Goal: Task Accomplishment & Management: Manage account settings

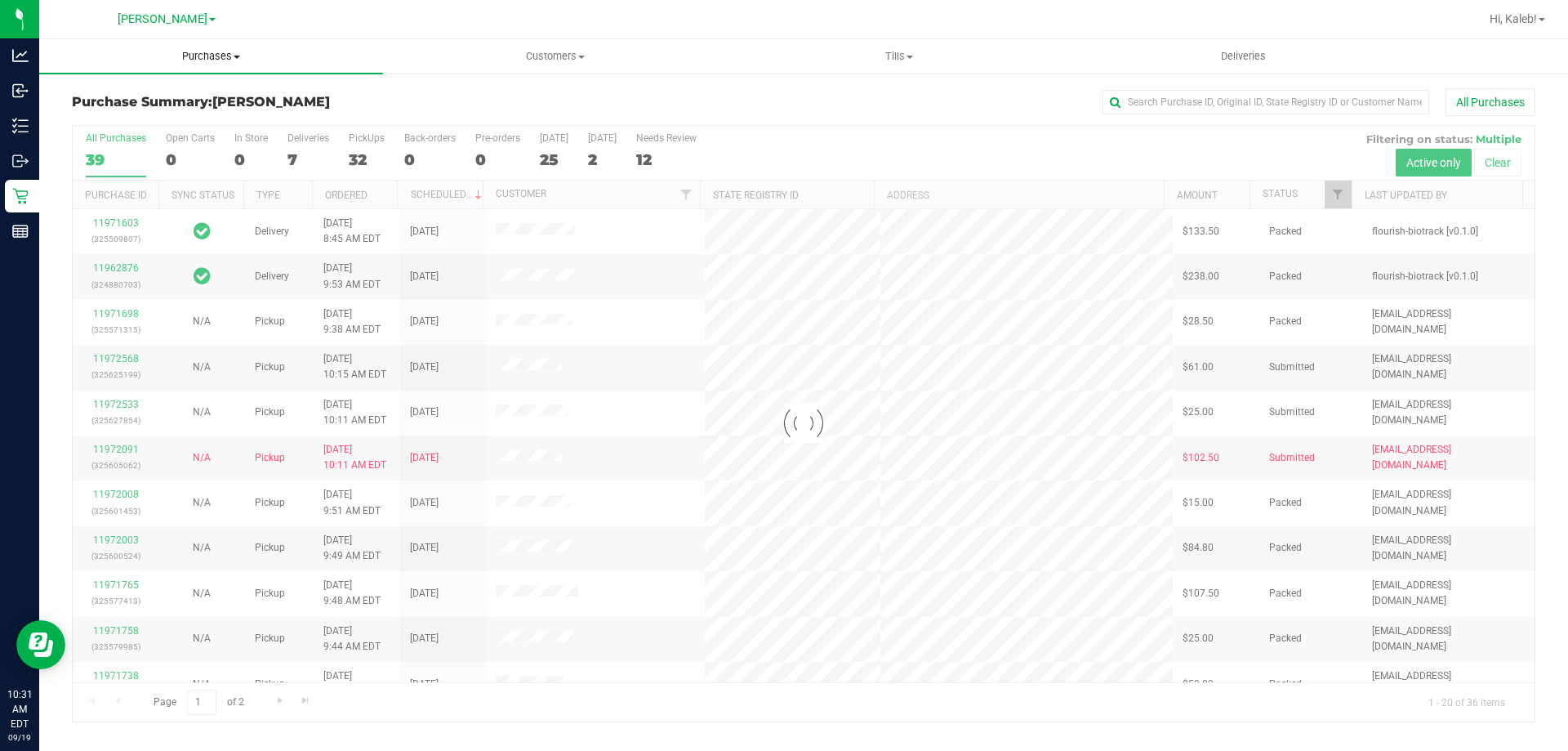
click at [268, 55] on span "Purchases" at bounding box center [210, 56] width 343 height 15
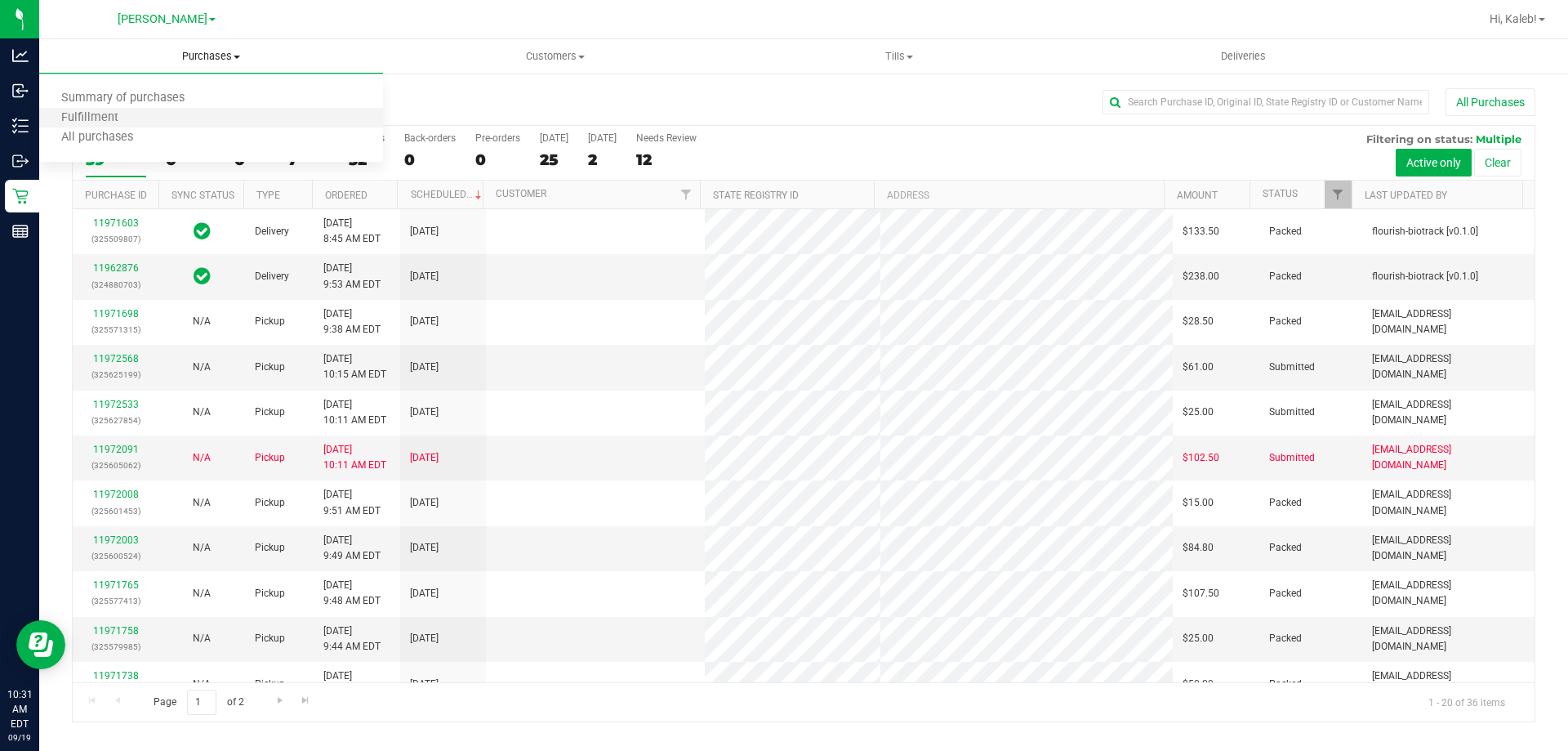
click at [163, 119] on li "Fulfillment" at bounding box center [210, 118] width 343 height 19
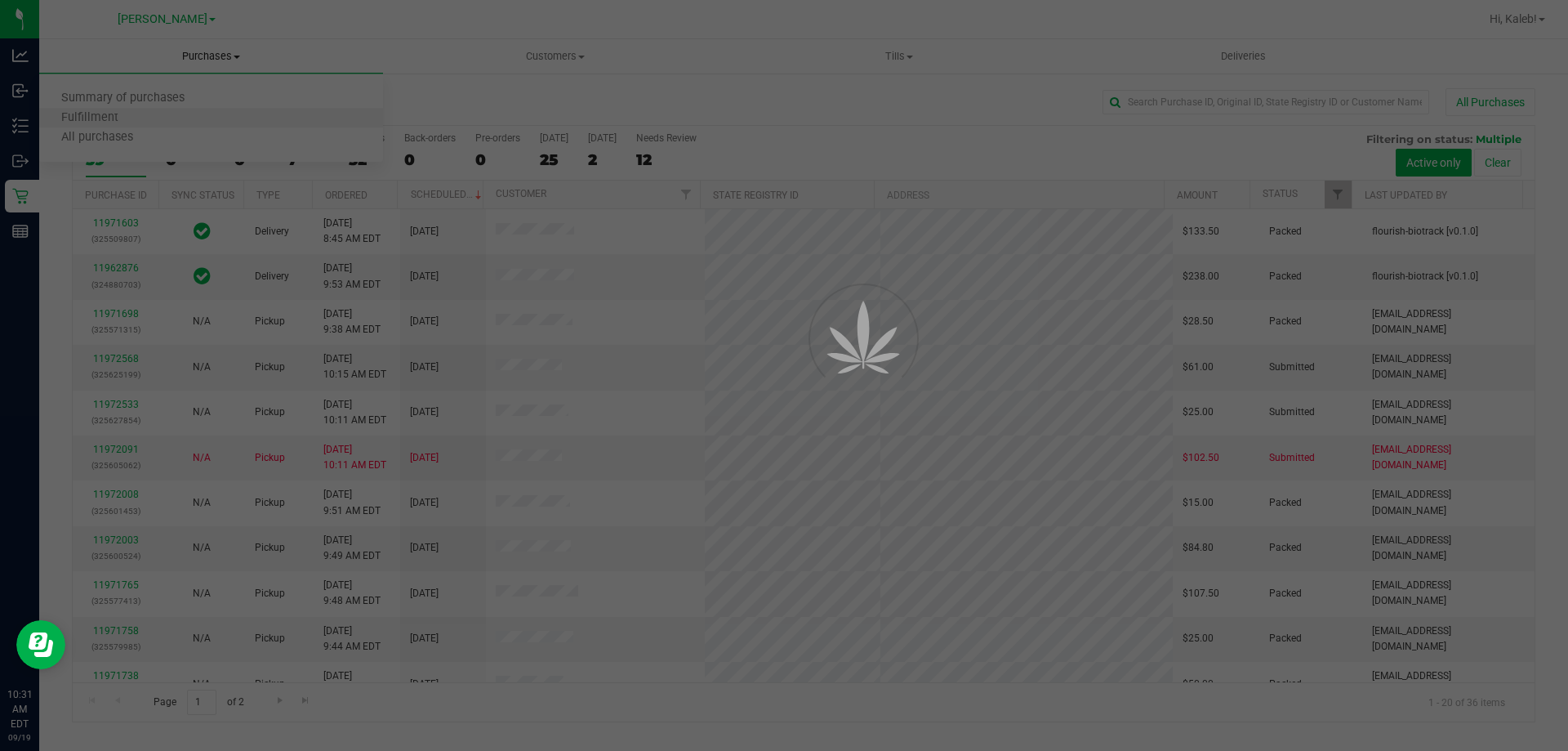
click at [163, 119] on div at bounding box center [784, 376] width 1568 height 751
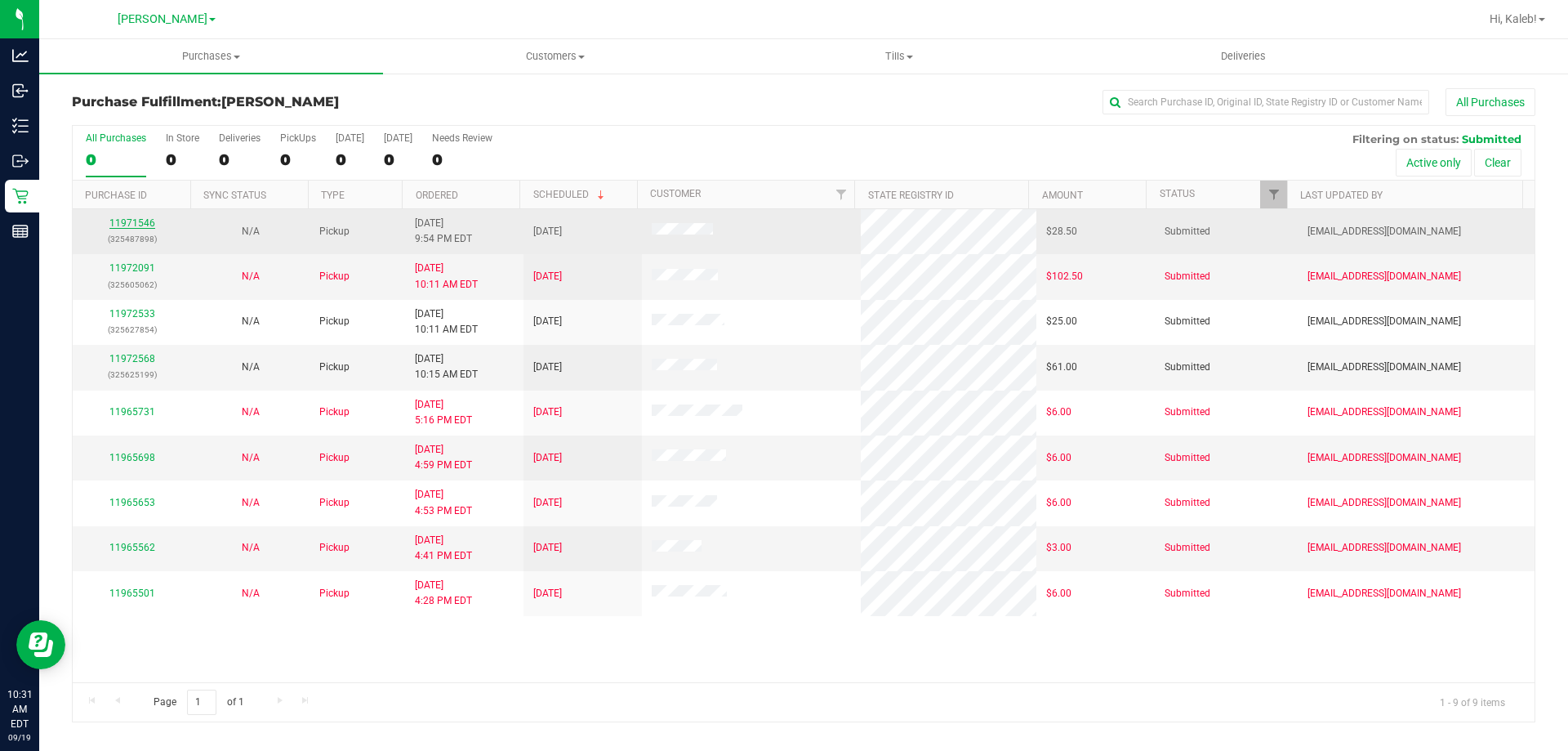
click at [116, 223] on link "11971546" at bounding box center [132, 223] width 46 height 12
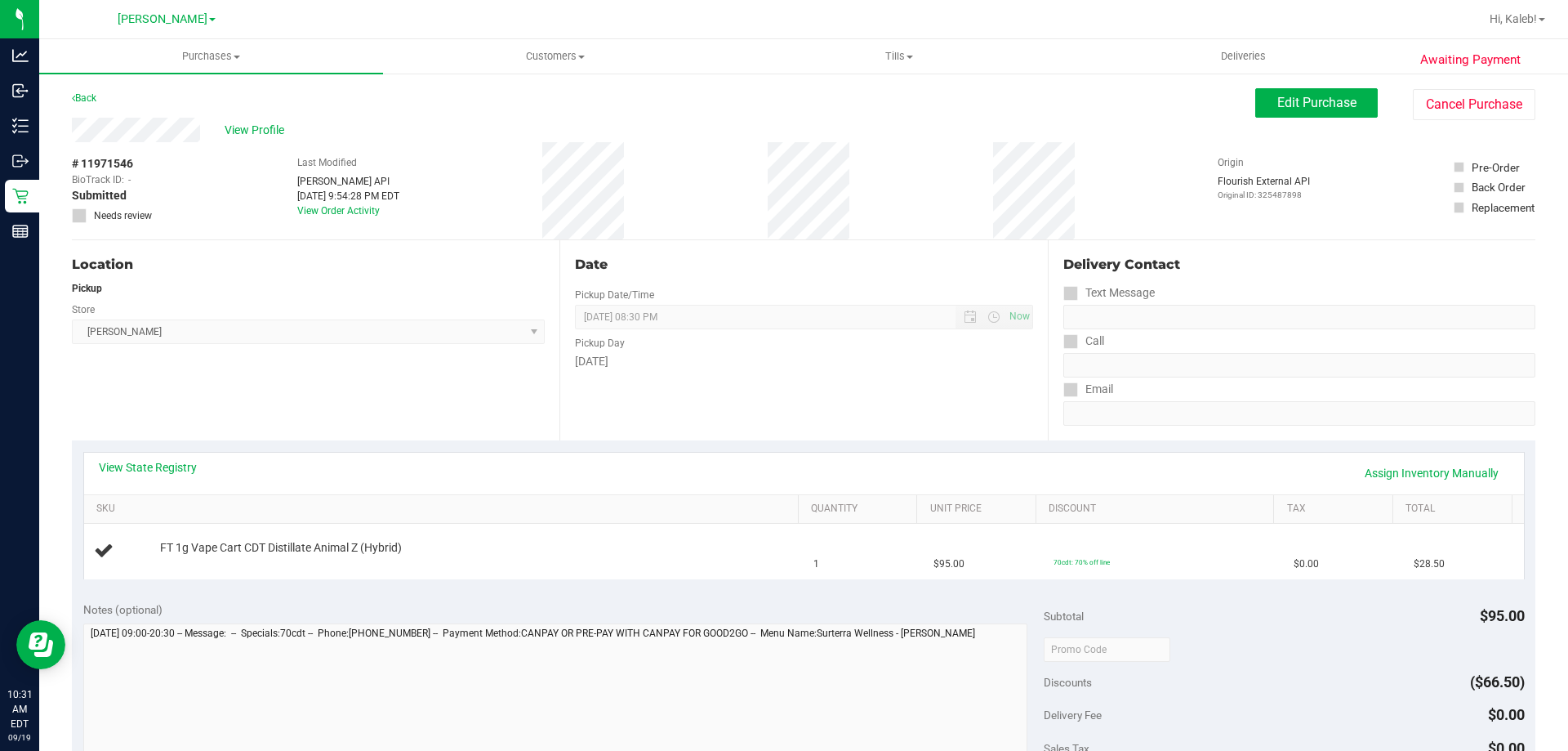
click at [441, 405] on div "Location Pickup Store [PERSON_NAME] Select Store [PERSON_NAME][GEOGRAPHIC_DATA]…" at bounding box center [315, 341] width 488 height 200
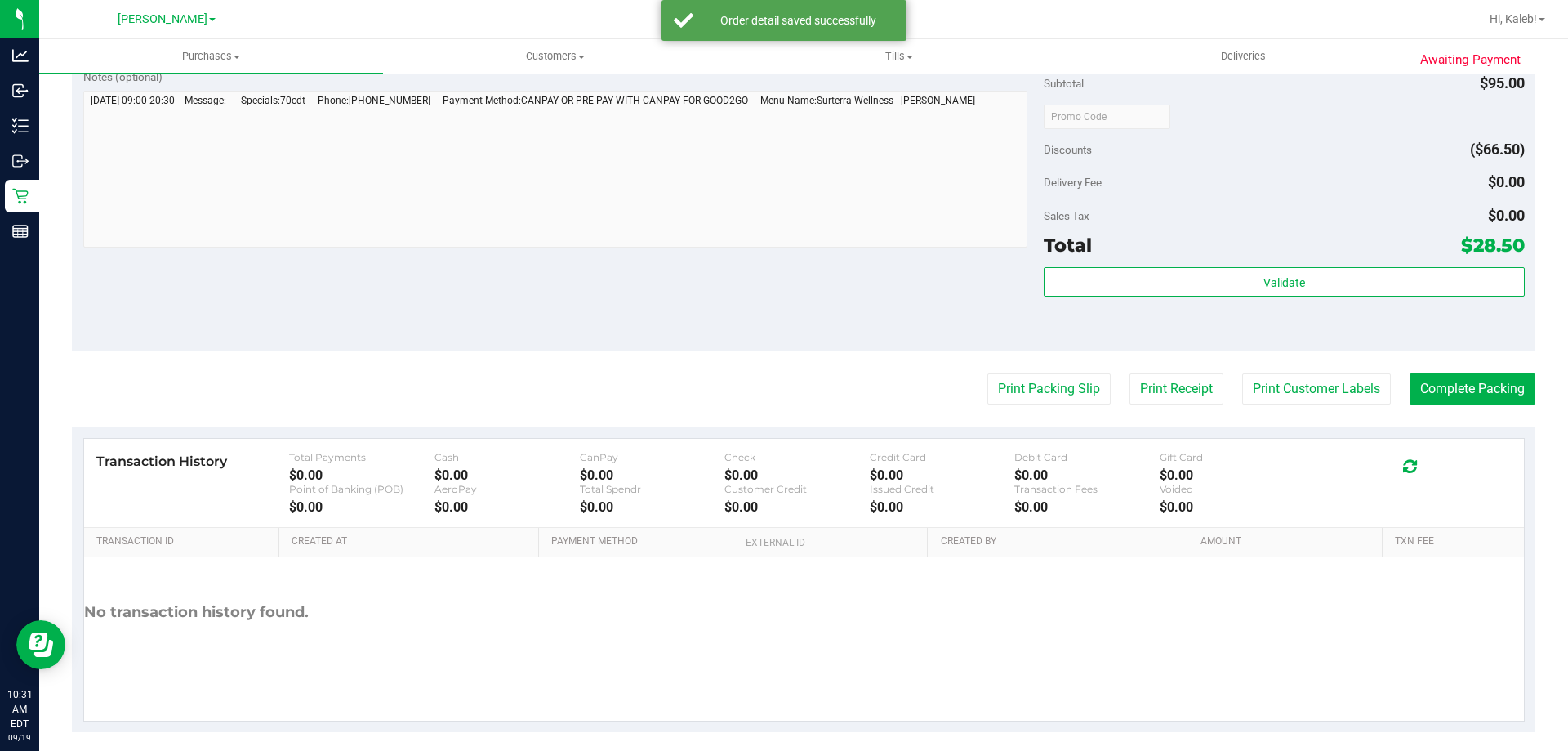
scroll to position [577, 0]
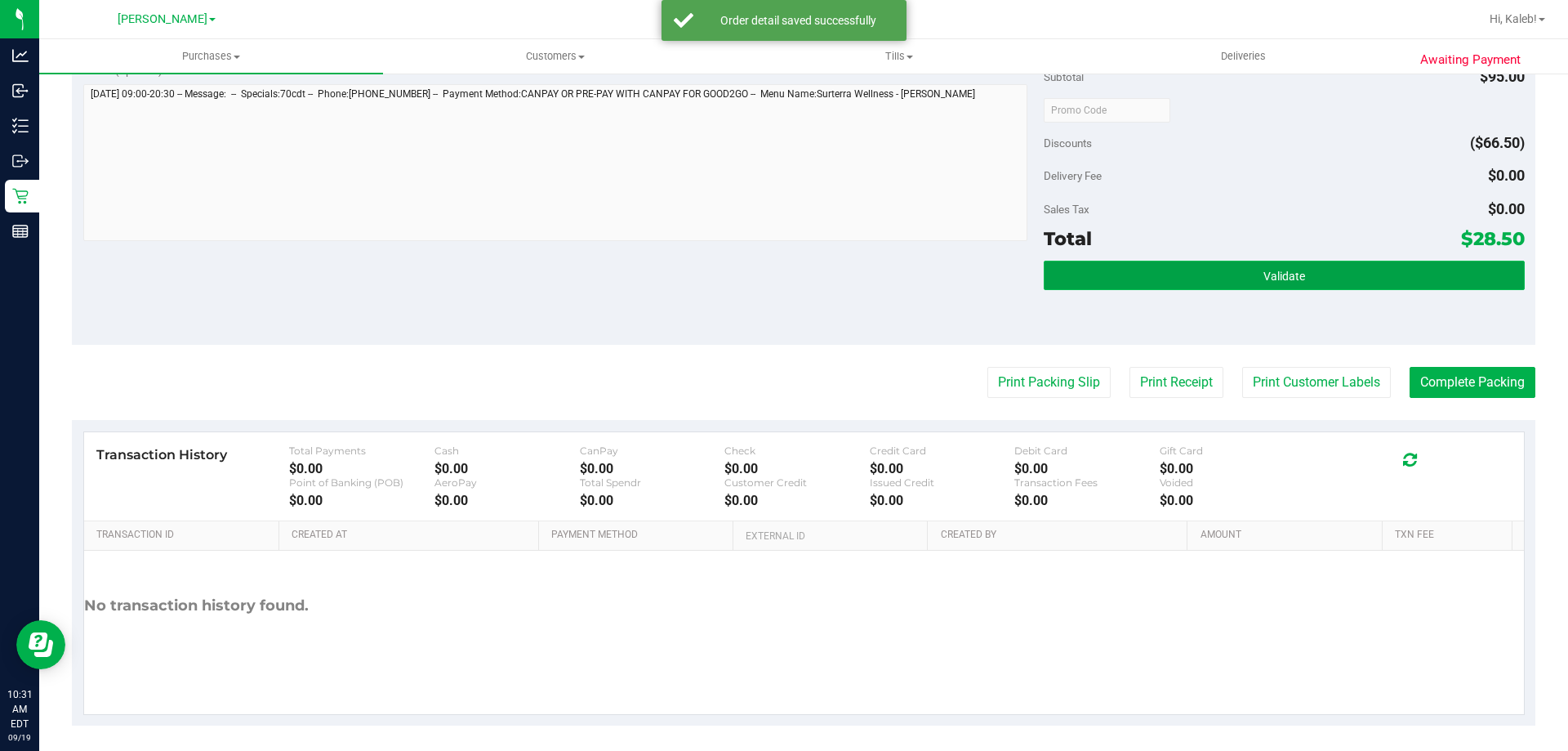
click at [1257, 289] on button "Validate" at bounding box center [1283, 276] width 480 height 29
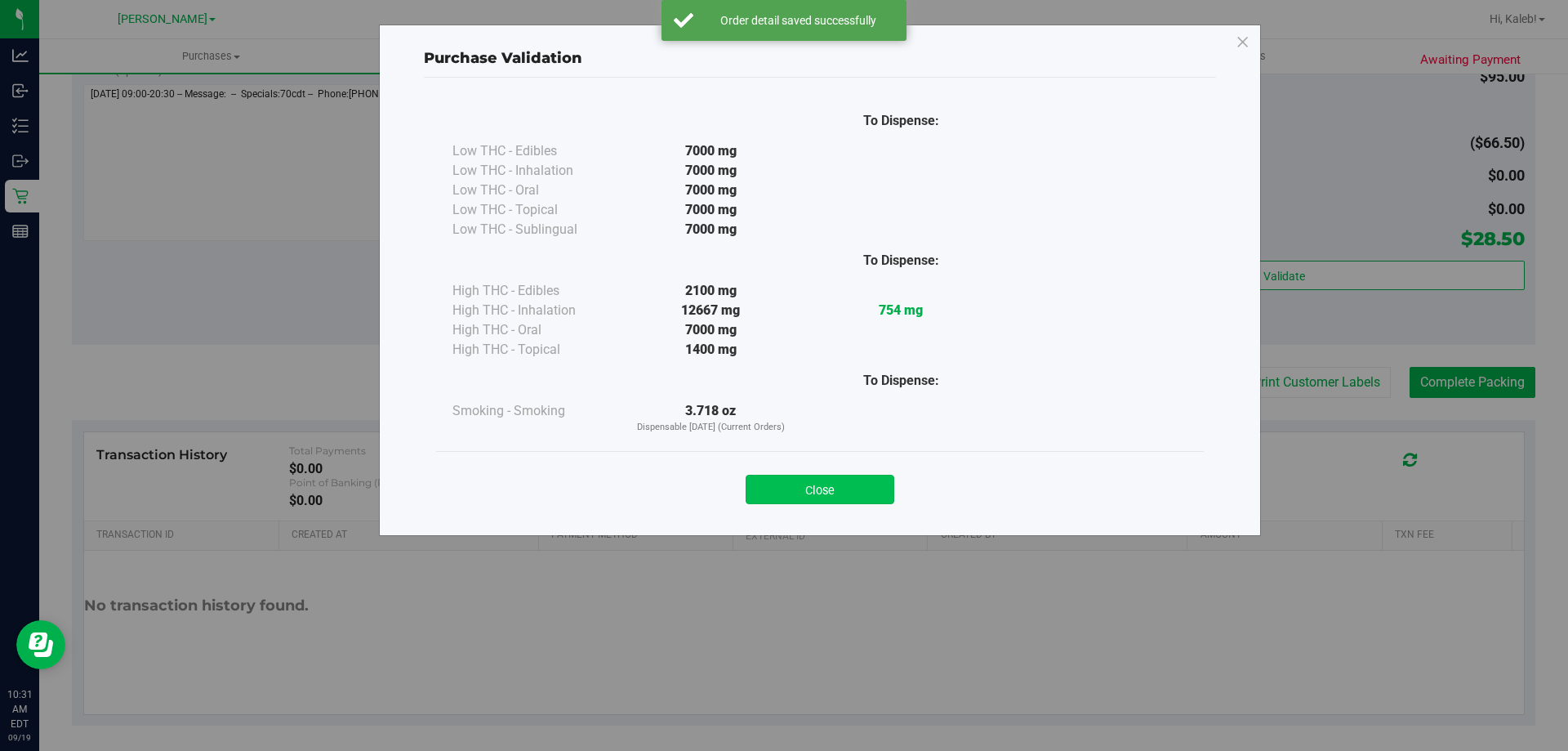
click at [801, 476] on div "Close" at bounding box center [819, 484] width 743 height 41
click at [802, 479] on button "Close" at bounding box center [819, 489] width 148 height 29
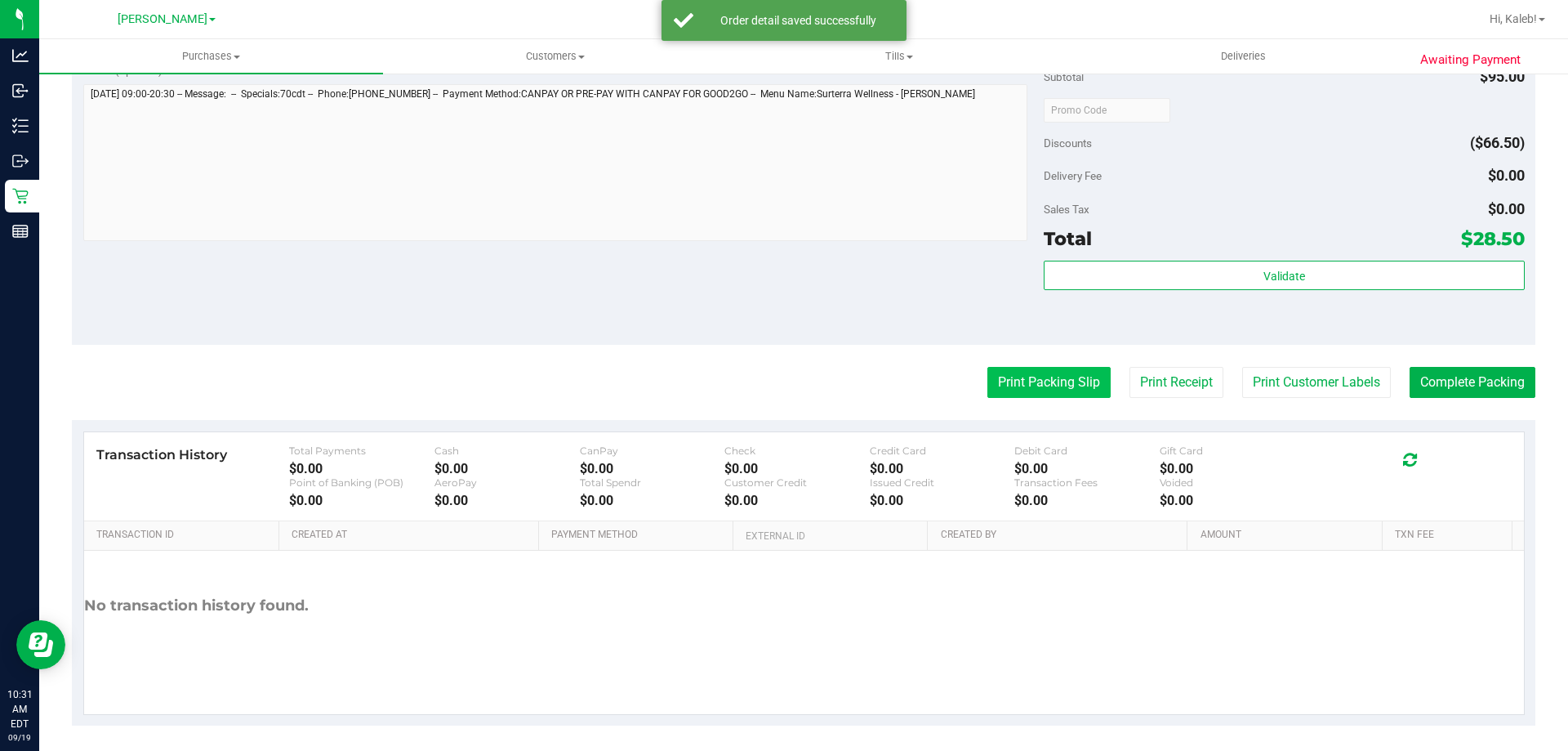
click at [1027, 381] on button "Print Packing Slip" at bounding box center [1048, 382] width 123 height 31
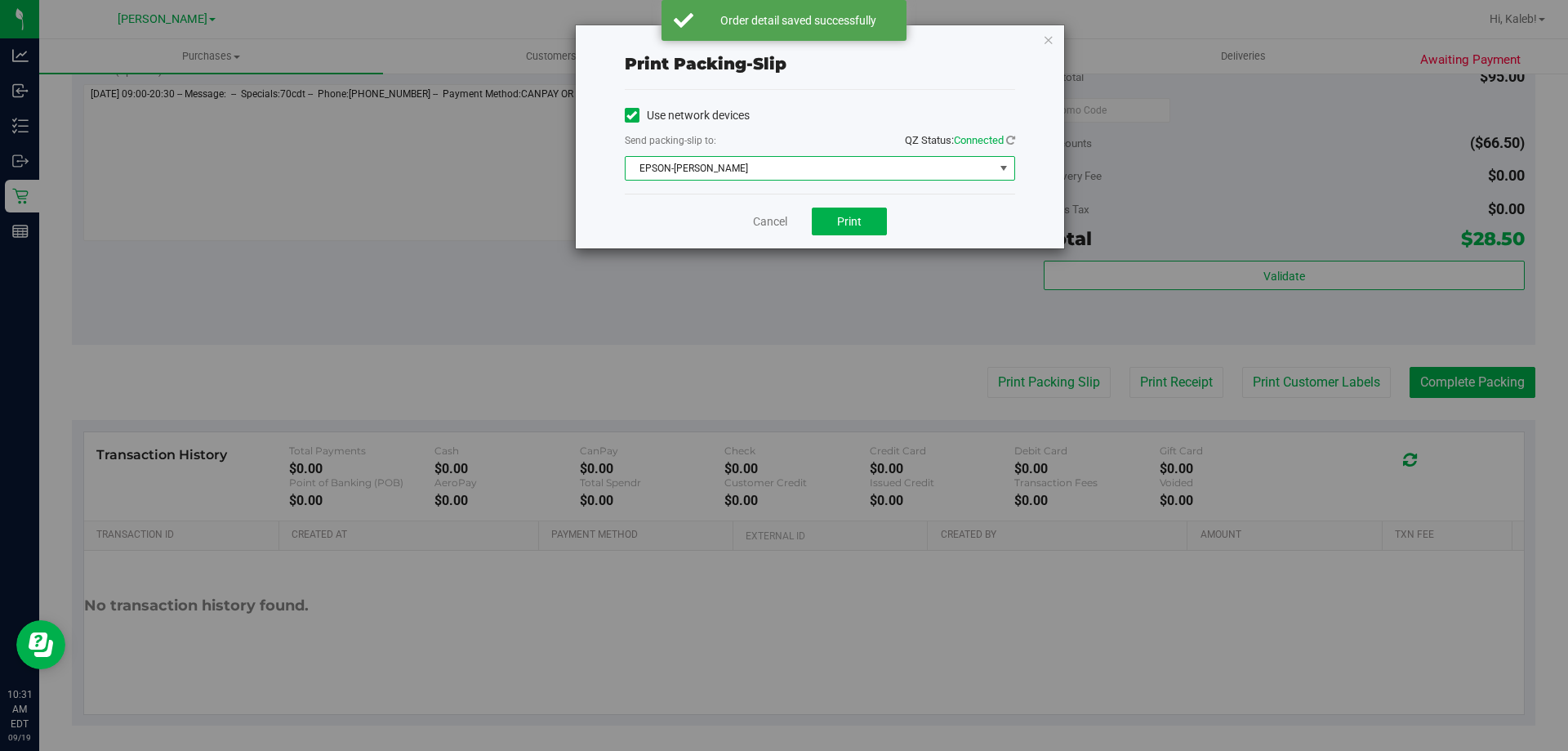
click at [790, 166] on span "EPSON-[PERSON_NAME]" at bounding box center [810, 169] width 368 height 23
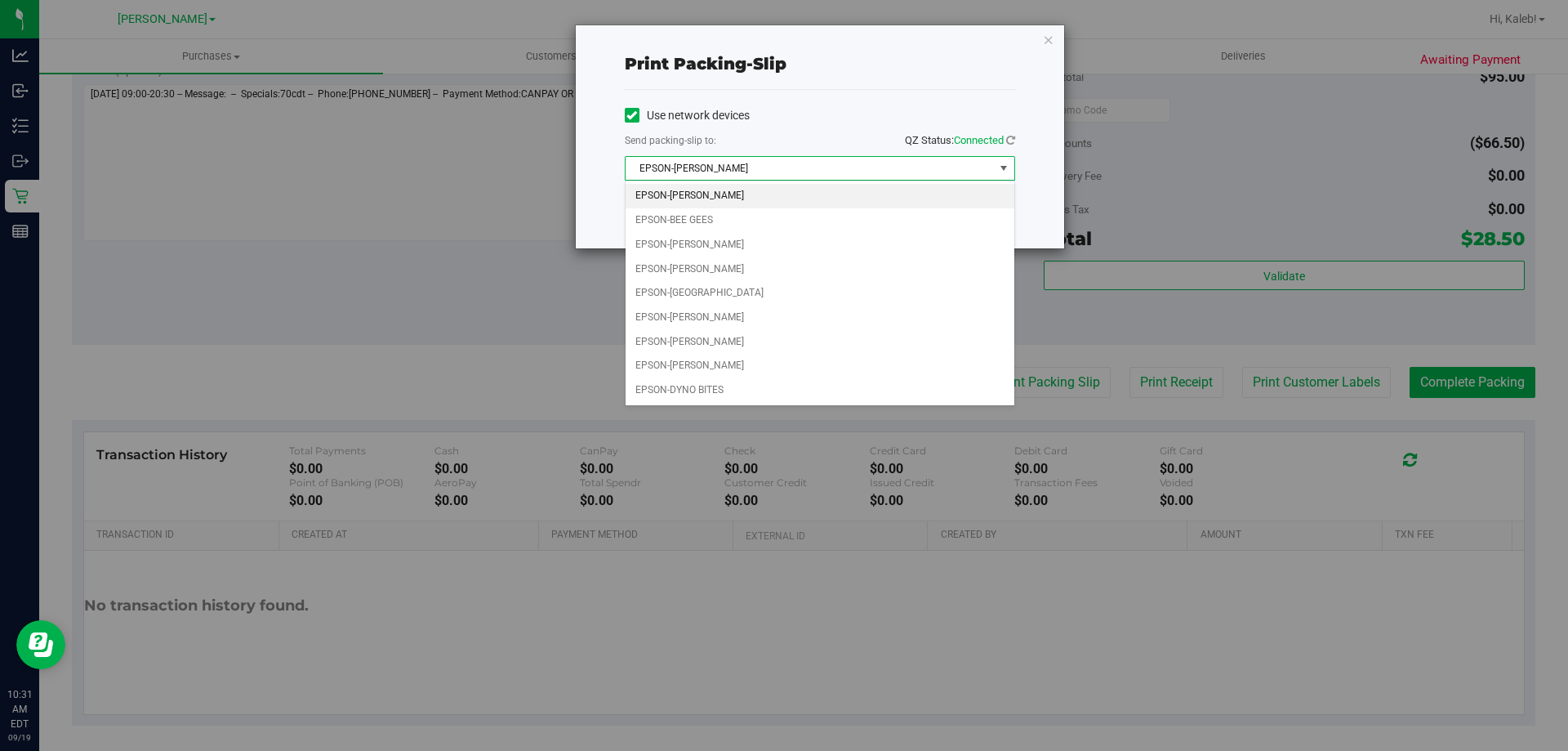
drag, startPoint x: 695, startPoint y: 374, endPoint x: 717, endPoint y: 408, distance: 40.5
click at [716, 411] on body "Print packing-slip Use network devices Send packing-slip to: QZ Status: Connect…" at bounding box center [784, 376] width 1568 height 751
click at [754, 358] on li "EPSON-[PERSON_NAME]" at bounding box center [819, 366] width 389 height 24
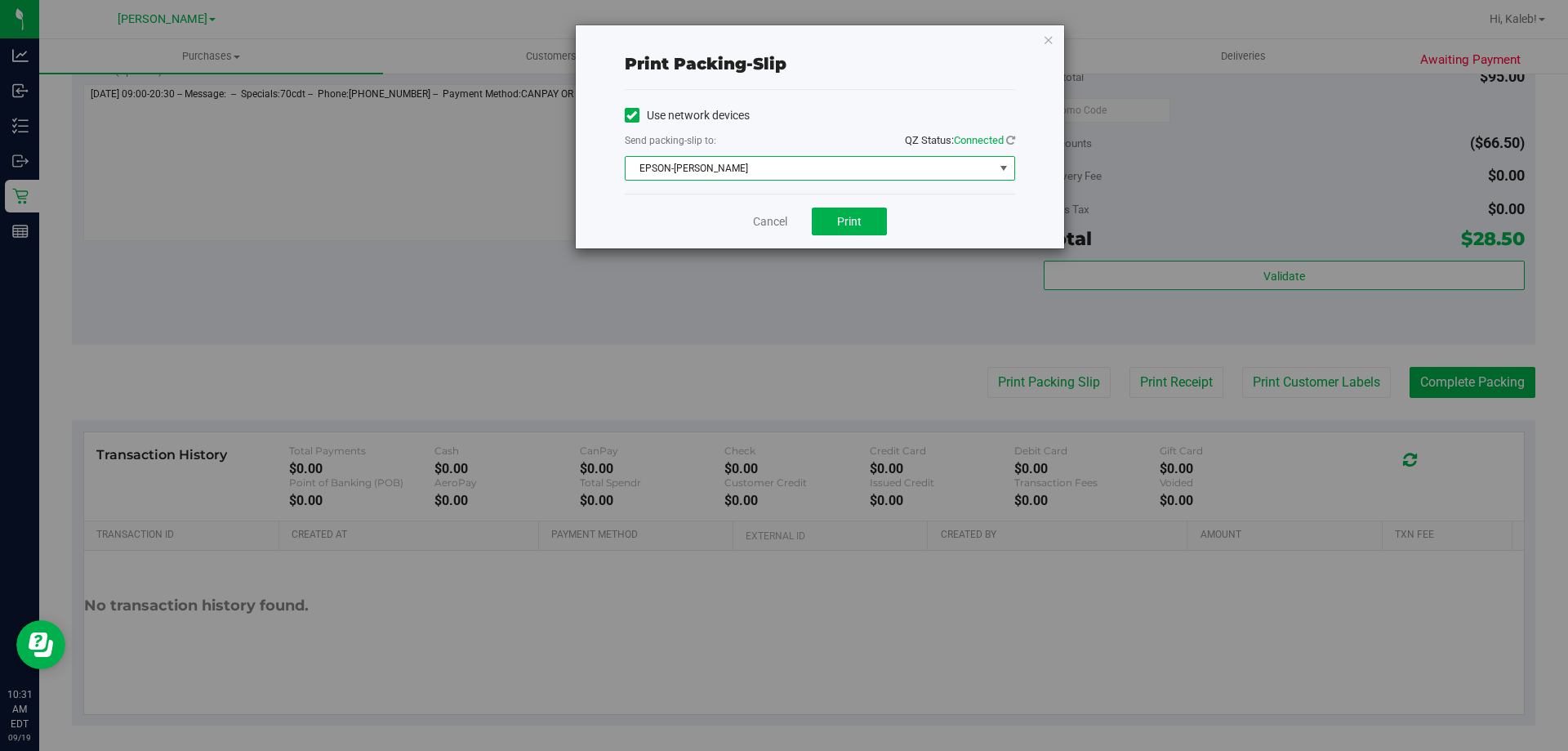
click at [852, 236] on div "Cancel Print" at bounding box center [819, 221] width 390 height 54
click at [862, 219] on button "Print" at bounding box center [848, 221] width 75 height 28
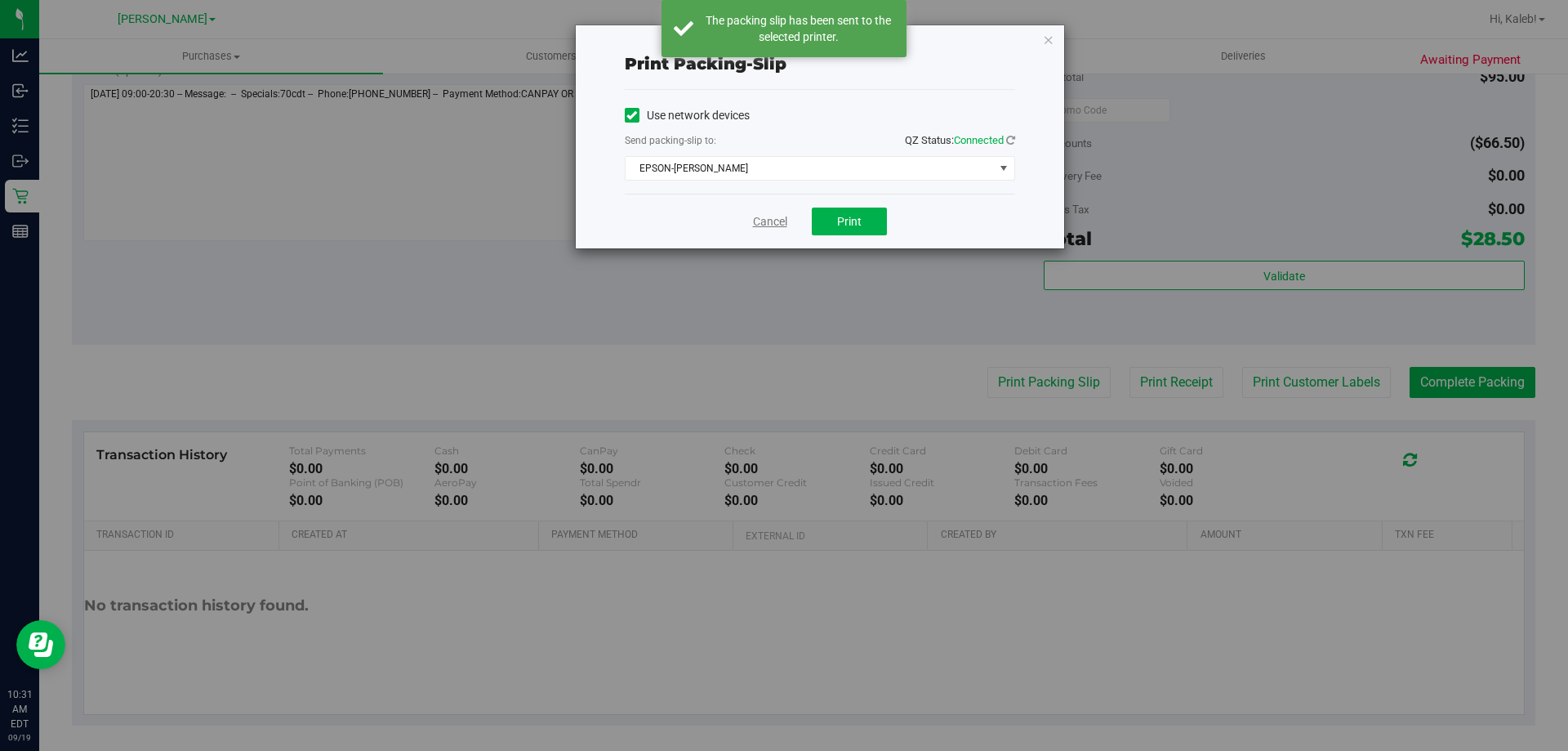
click at [761, 223] on link "Cancel" at bounding box center [769, 222] width 34 height 17
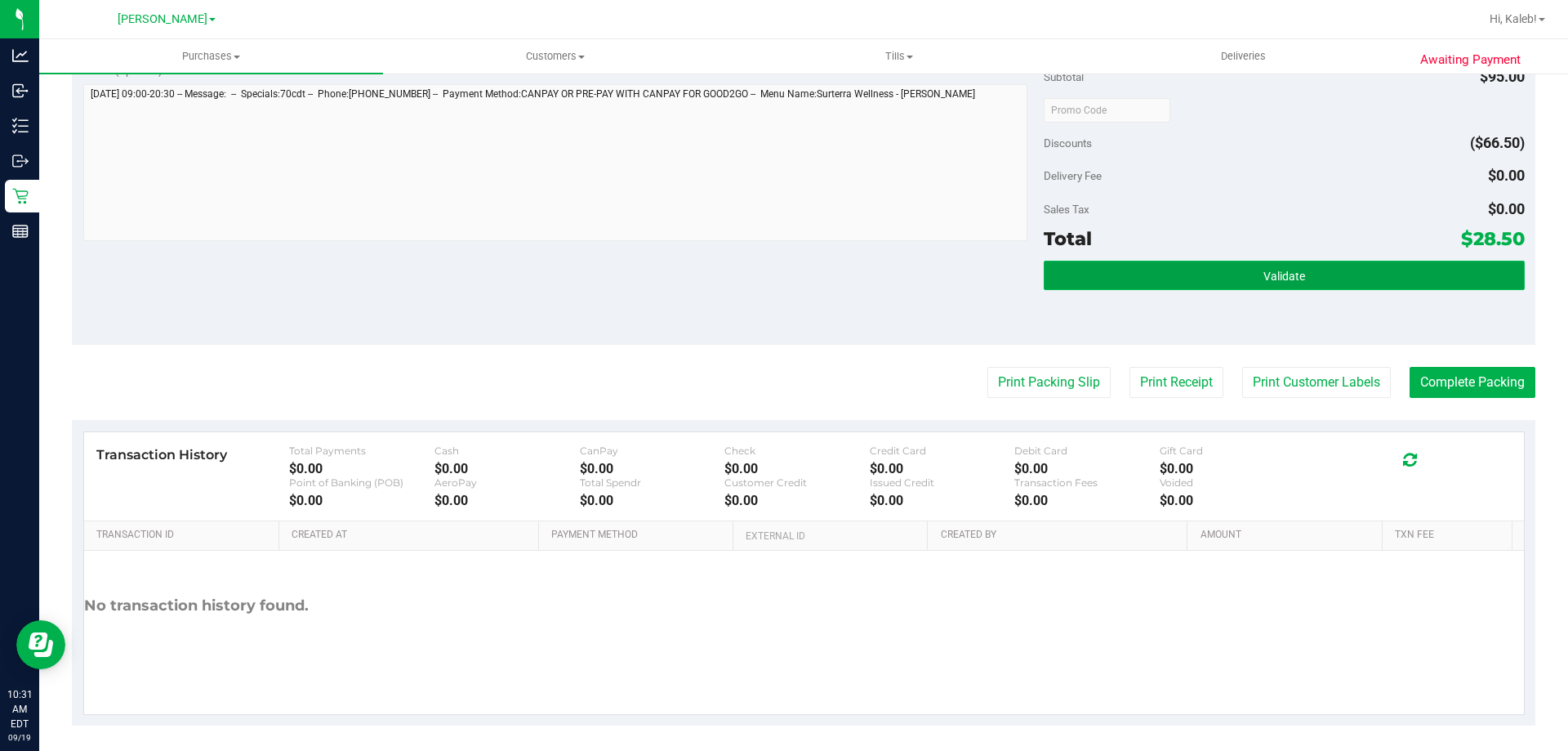
click at [1138, 267] on button "Validate" at bounding box center [1283, 276] width 480 height 29
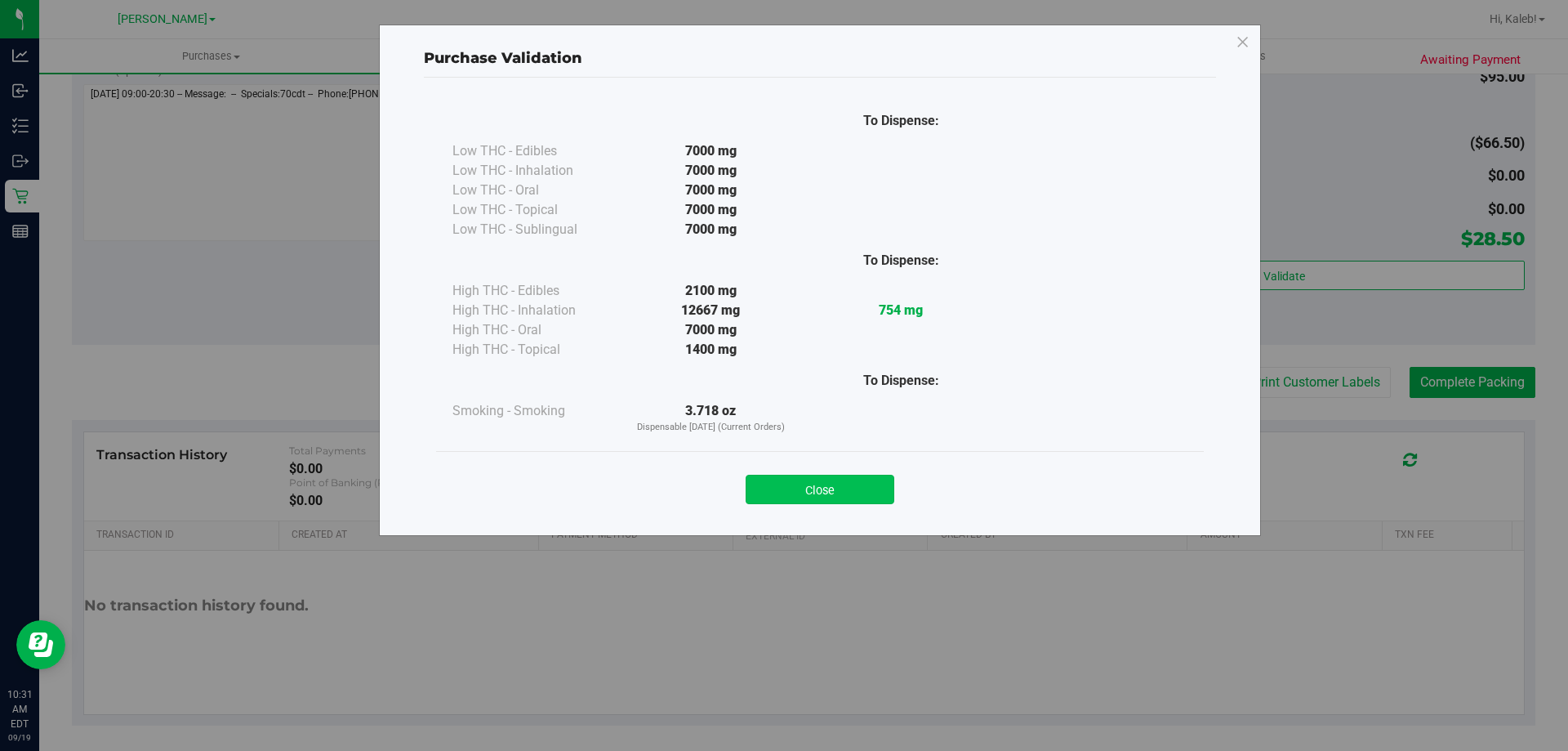
click at [831, 499] on button "Close" at bounding box center [819, 489] width 148 height 29
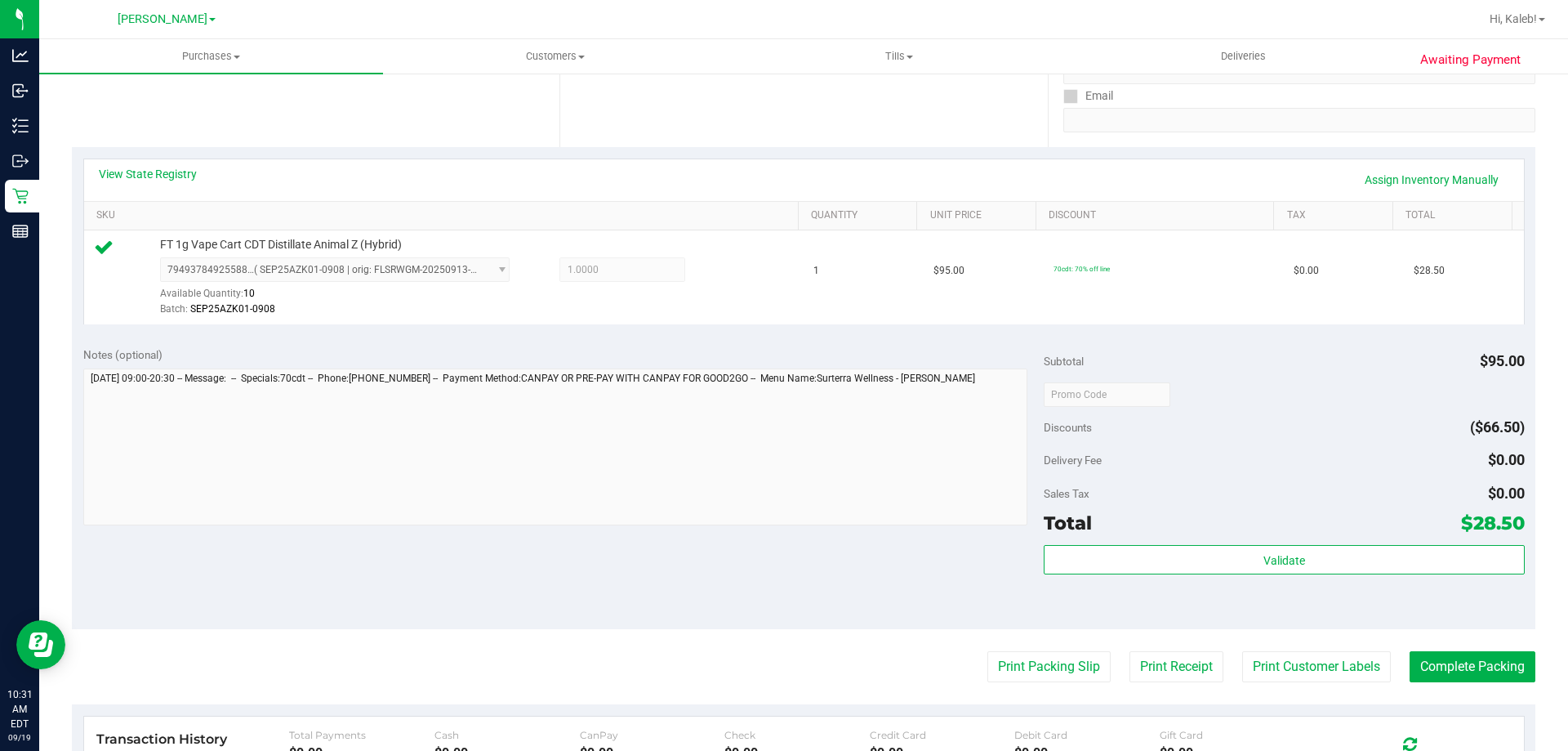
scroll to position [585, 0]
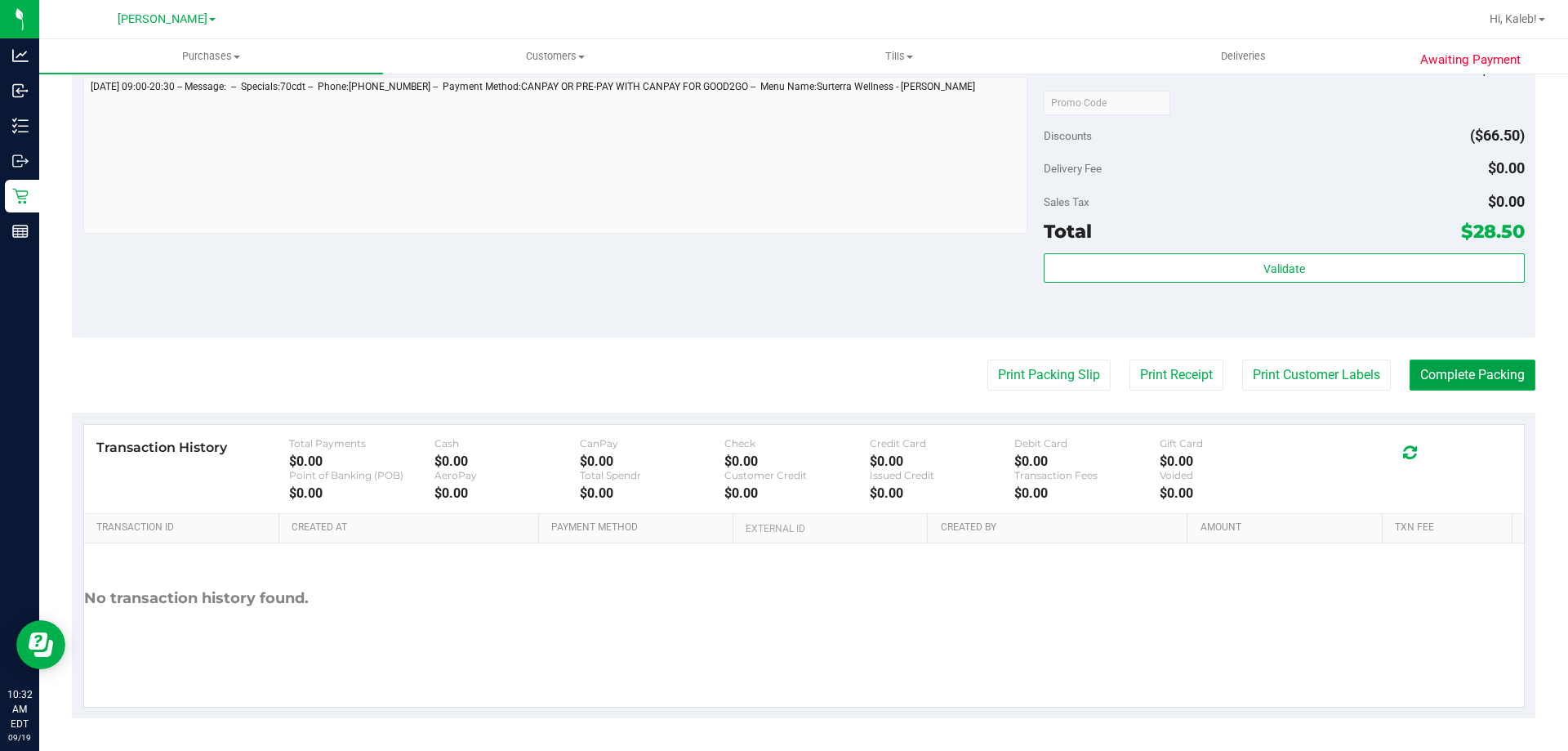
click at [1442, 365] on button "Complete Packing" at bounding box center [1472, 375] width 126 height 31
